Goal: Find specific page/section: Find specific page/section

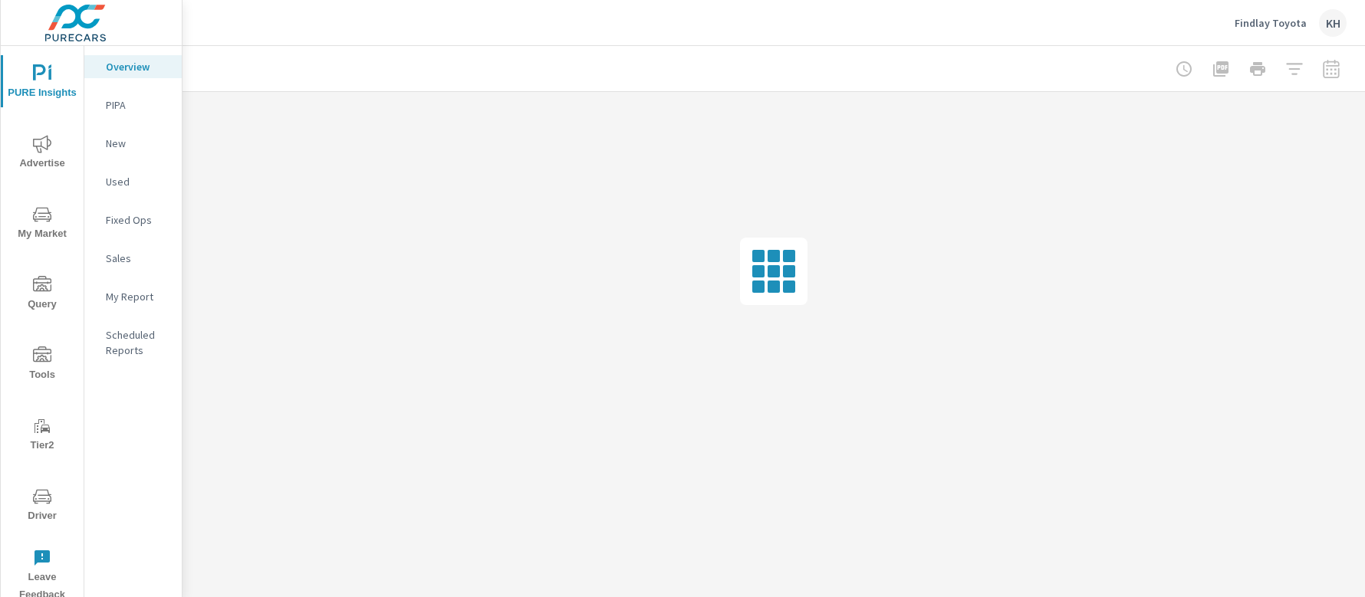
click at [52, 492] on span "Driver" at bounding box center [42, 507] width 74 height 38
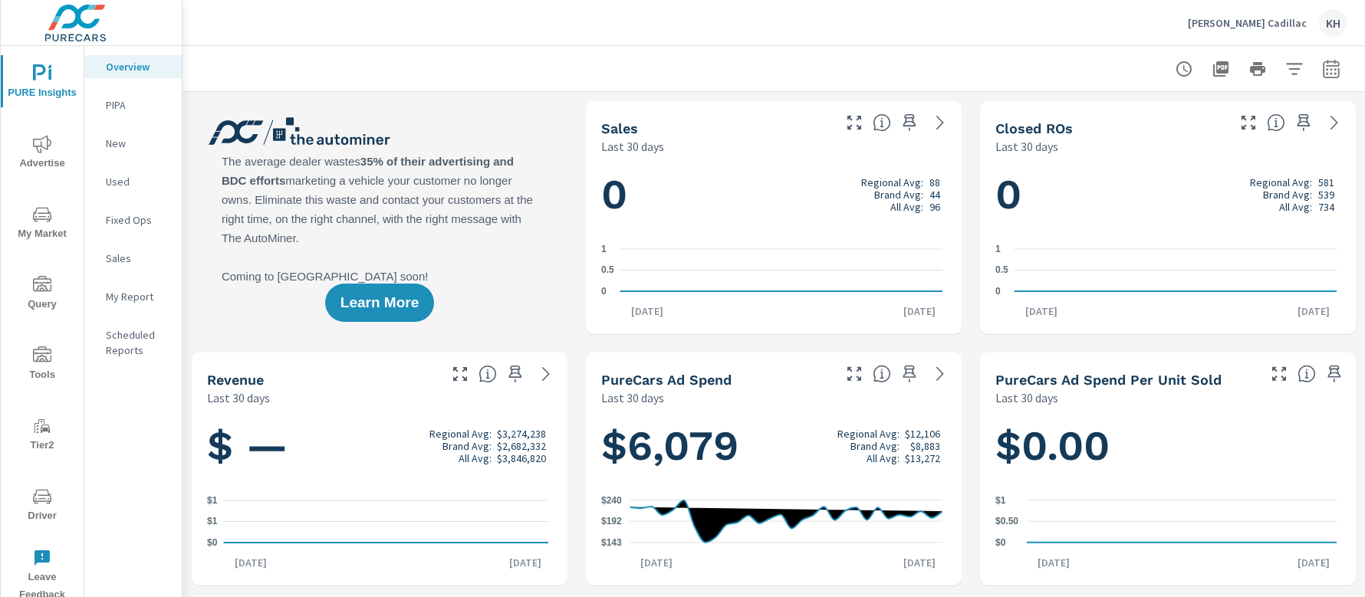
scroll to position [1, 0]
click at [29, 499] on span "Driver" at bounding box center [42, 507] width 74 height 38
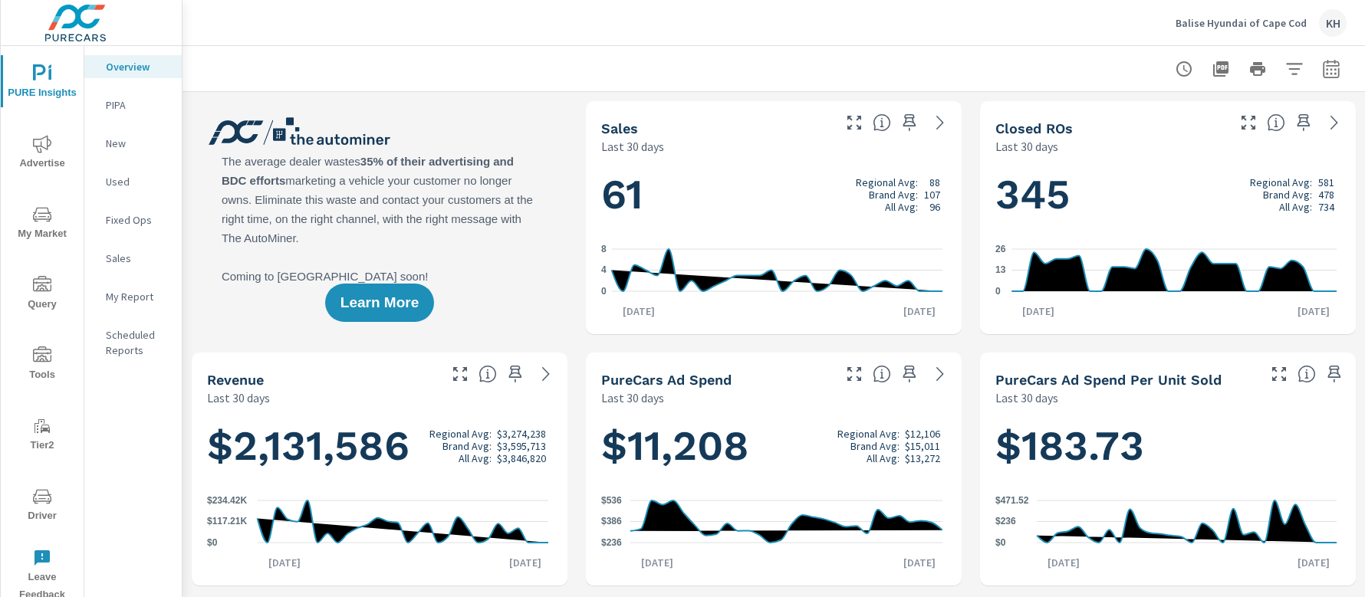
scroll to position [1, 0]
click at [52, 503] on span "Driver" at bounding box center [42, 507] width 74 height 38
